Goal: Information Seeking & Learning: Learn about a topic

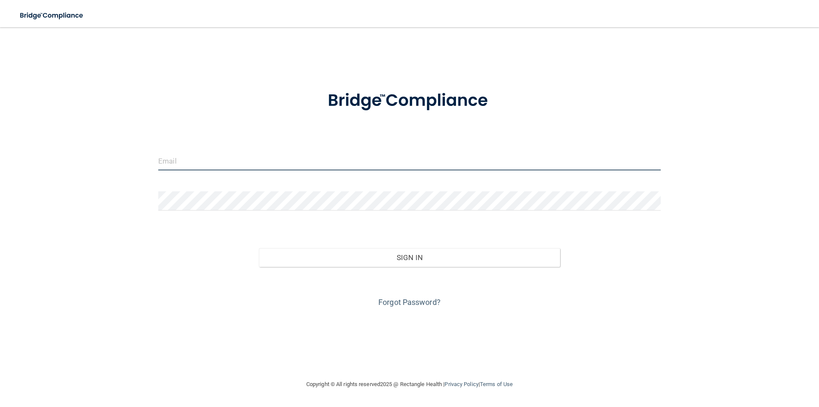
click at [199, 156] on input "email" at bounding box center [409, 160] width 503 height 19
type input "[EMAIL_ADDRESS][DOMAIN_NAME]"
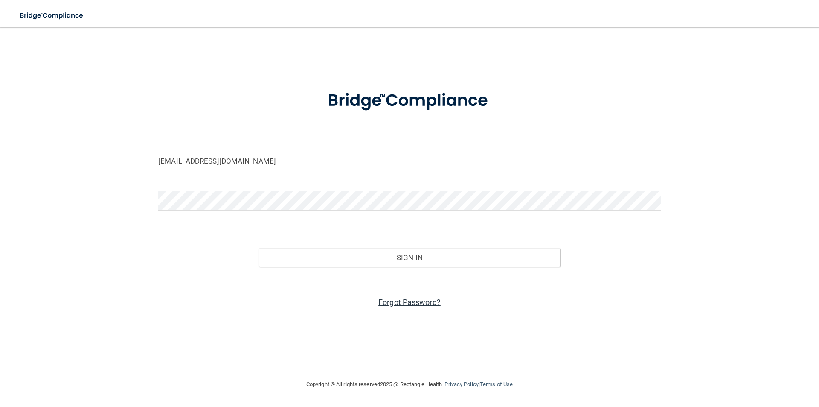
click at [401, 305] on link "Forgot Password?" at bounding box center [409, 301] width 62 height 9
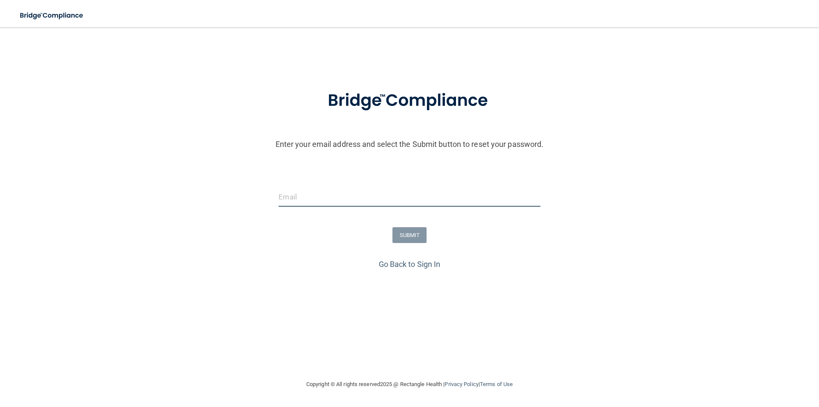
drag, startPoint x: 356, startPoint y: 201, endPoint x: 352, endPoint y: 198, distance: 5.1
click at [354, 200] on input "email" at bounding box center [410, 196] width 262 height 19
type input "[EMAIL_ADDRESS][DOMAIN_NAME]"
click at [406, 235] on button "SUBMIT" at bounding box center [409, 235] width 35 height 16
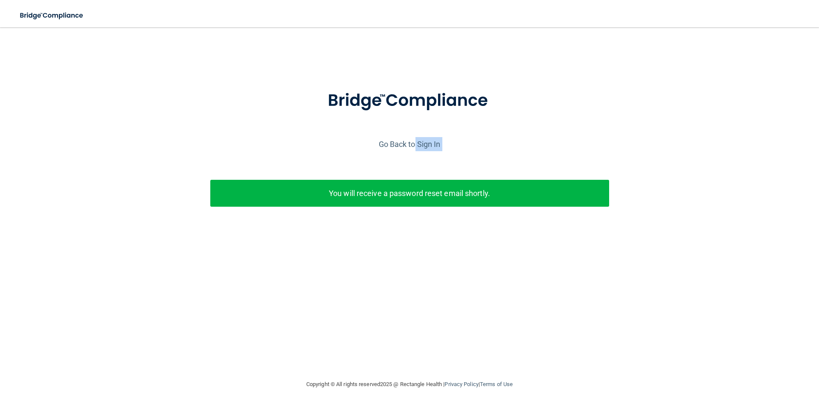
click at [416, 151] on div "Enter your email address and select the Submit button to reset your password. […" at bounding box center [409, 161] width 811 height 166
click at [431, 144] on link "Go Back to Sign In" at bounding box center [410, 143] width 62 height 9
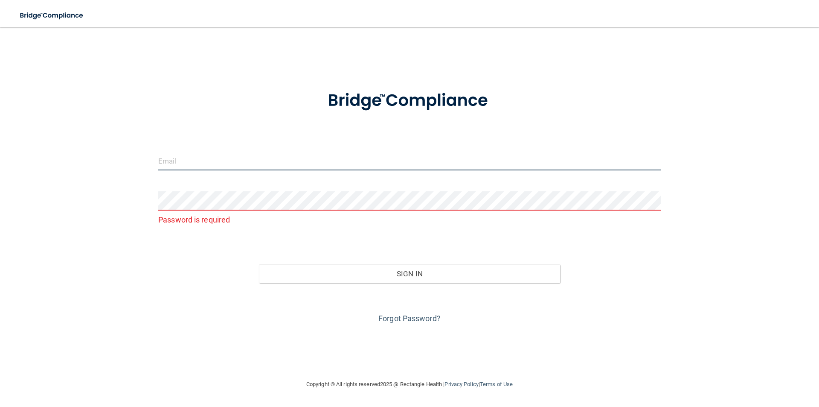
click at [246, 152] on input "email" at bounding box center [409, 160] width 503 height 19
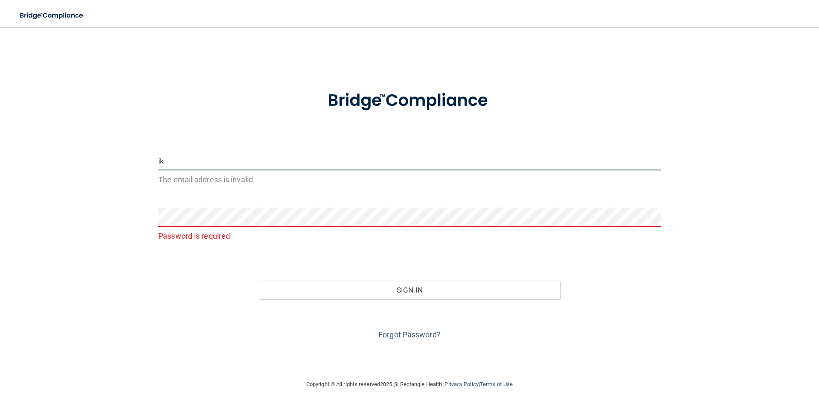
type input "i"
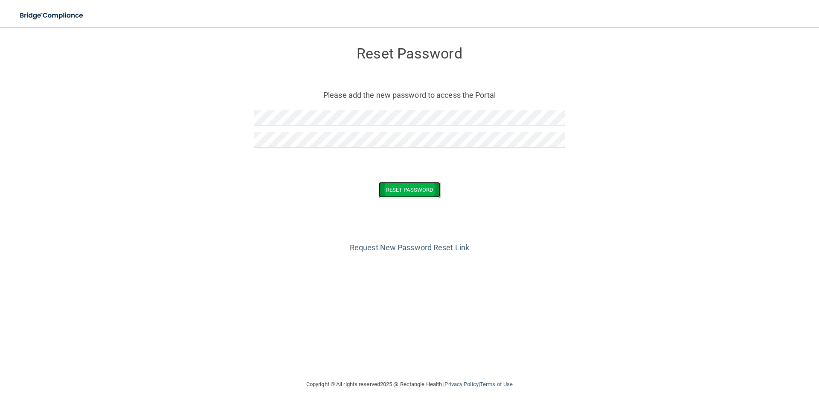
click at [415, 186] on button "Reset Password" at bounding box center [409, 190] width 61 height 16
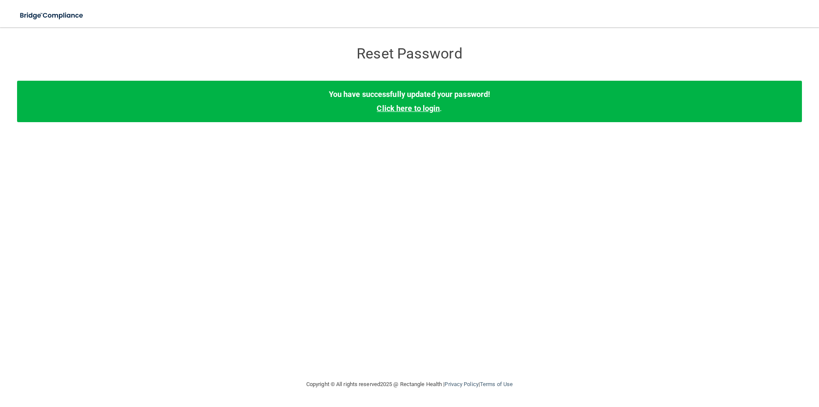
click at [417, 110] on link "Click here to login" at bounding box center [408, 108] width 63 height 9
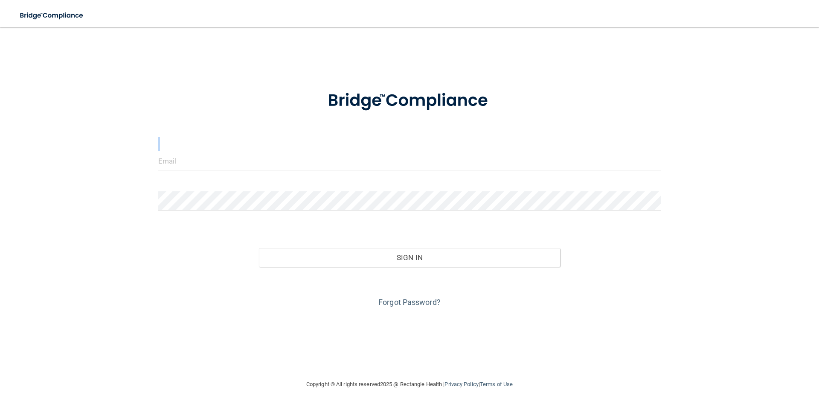
drag, startPoint x: 275, startPoint y: 148, endPoint x: 273, endPoint y: 154, distance: 6.1
click at [274, 154] on form "Invalid email/password. You don't have permission to access that page. Sign In …" at bounding box center [409, 193] width 503 height 230
click at [274, 158] on input "email" at bounding box center [409, 160] width 503 height 19
type input "[EMAIL_ADDRESS][DOMAIN_NAME]"
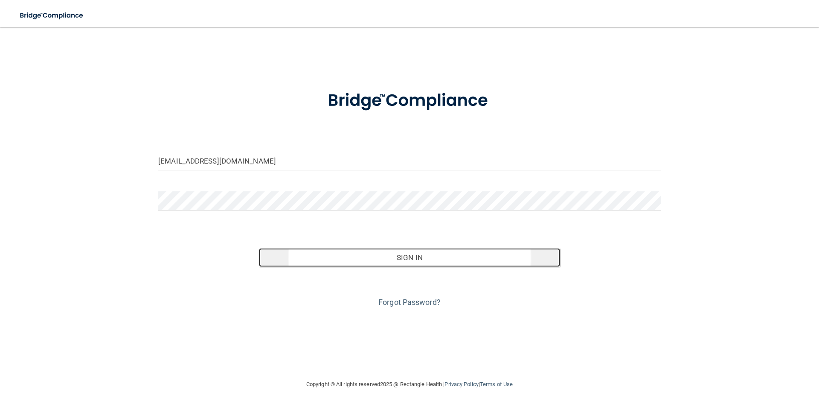
click at [404, 262] on button "Sign In" at bounding box center [410, 257] width 302 height 19
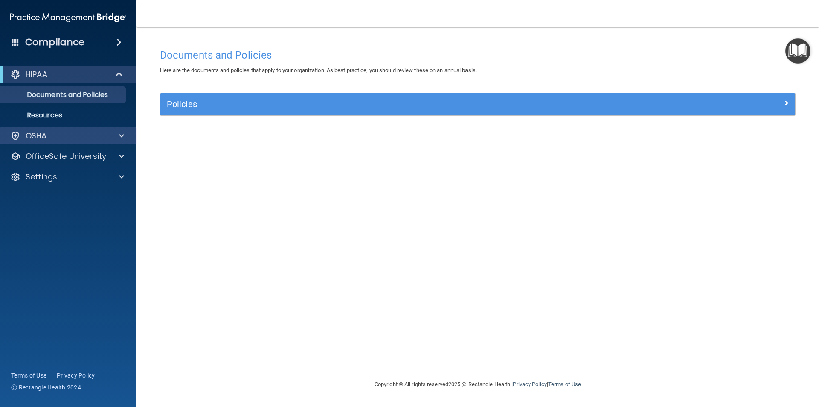
click at [113, 131] on div "OSHA" at bounding box center [68, 135] width 137 height 17
click at [120, 129] on div "OSHA" at bounding box center [68, 135] width 137 height 17
click at [117, 136] on div at bounding box center [120, 136] width 21 height 10
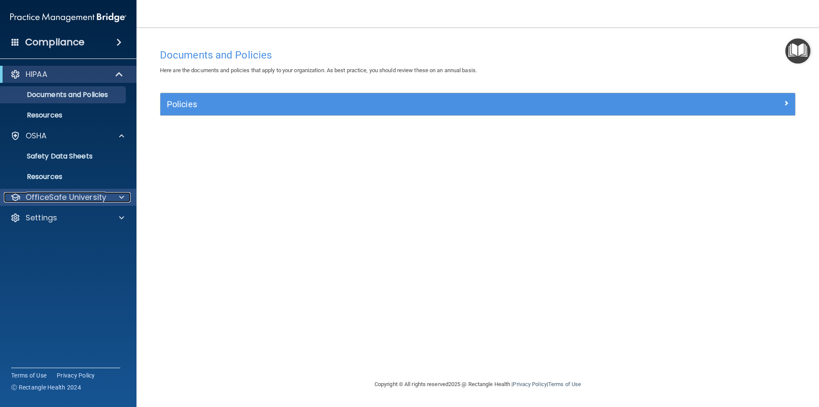
click at [100, 200] on p "OfficeSafe University" at bounding box center [66, 197] width 81 height 10
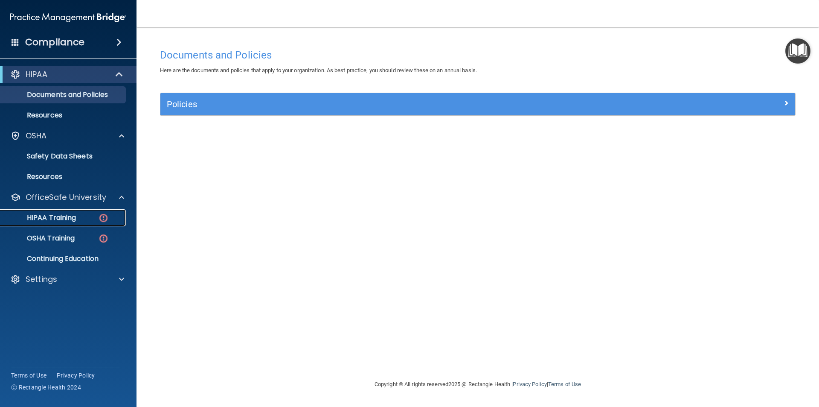
click at [92, 212] on link "HIPAA Training" at bounding box center [58, 217] width 134 height 17
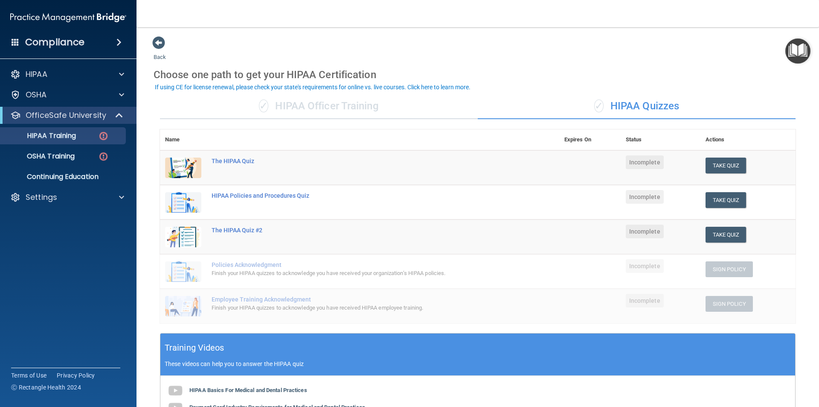
drag, startPoint x: 365, startPoint y: 97, endPoint x: 359, endPoint y: 119, distance: 23.4
click at [364, 102] on div "✓ HIPAA Officer Training" at bounding box center [319, 106] width 318 height 26
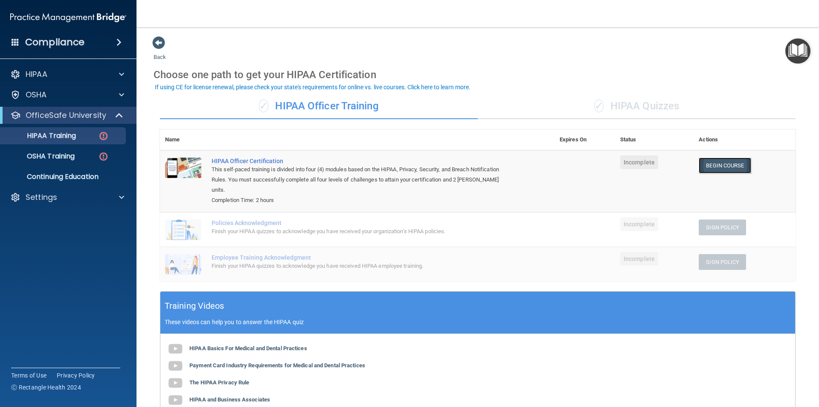
click at [721, 164] on link "Begin Course" at bounding box center [725, 165] width 52 height 16
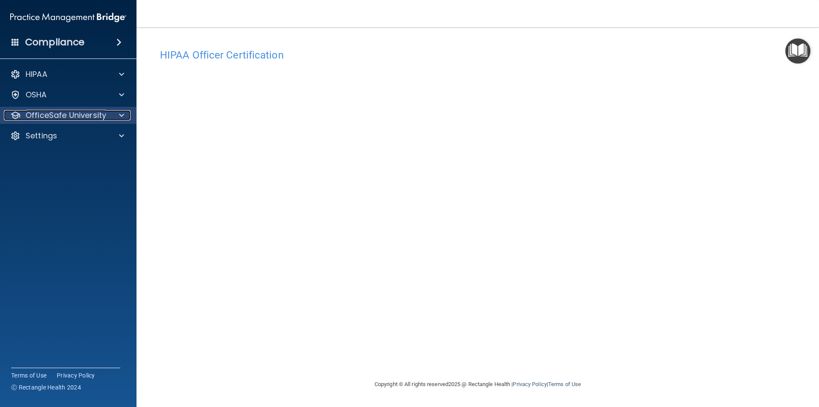
click at [101, 113] on p "OfficeSafe University" at bounding box center [66, 115] width 81 height 10
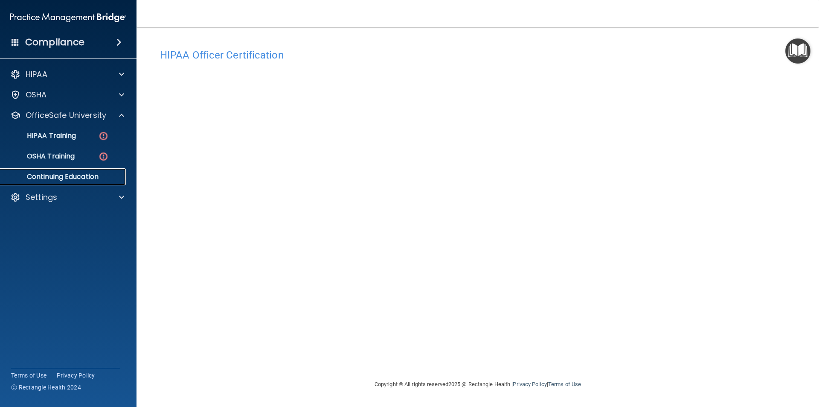
drag, startPoint x: 61, startPoint y: 171, endPoint x: 139, endPoint y: 232, distance: 99.9
drag, startPoint x: 139, startPoint y: 232, endPoint x: 334, endPoint y: 28, distance: 282.1
click at [340, 24] on nav "Toggle navigation Tiana McKoy tianadezireemccoy2004@gmail.com Manage My Enterpr…" at bounding box center [478, 13] width 683 height 27
click at [67, 156] on p "OSHA Training" at bounding box center [40, 156] width 69 height 9
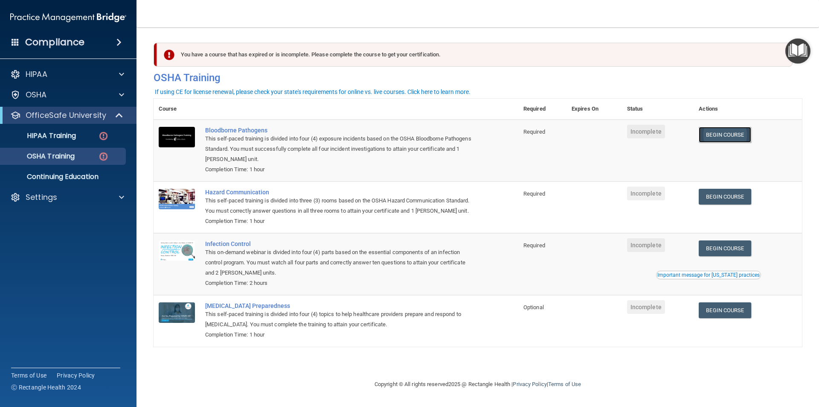
click at [707, 132] on link "Begin Course" at bounding box center [725, 135] width 52 height 16
